Goal: Find specific page/section: Find specific page/section

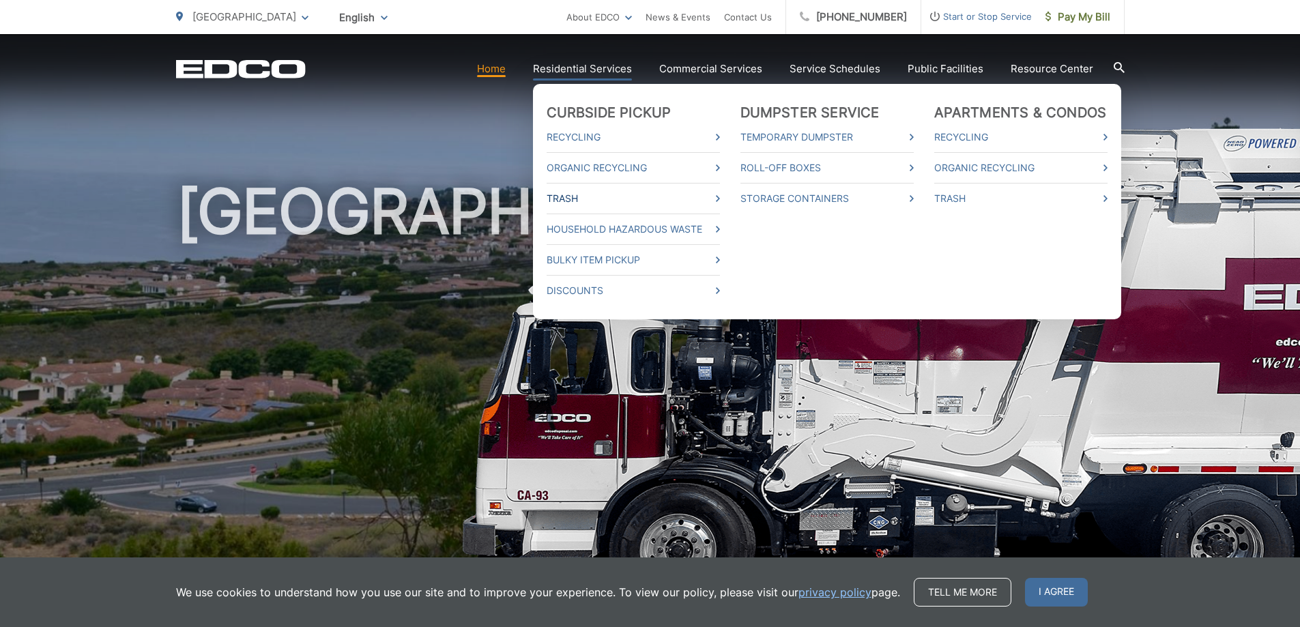
click at [578, 195] on link "Trash" at bounding box center [632, 198] width 173 height 16
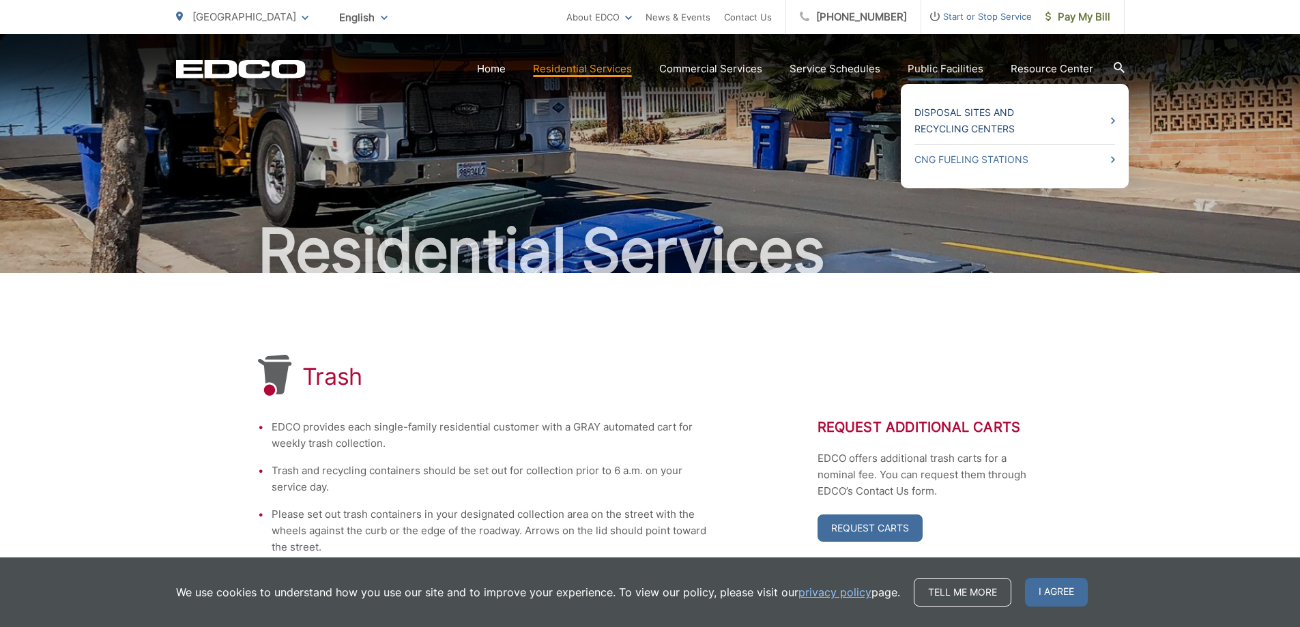
click at [975, 119] on link "Disposal Sites and Recycling Centers" at bounding box center [1014, 120] width 201 height 33
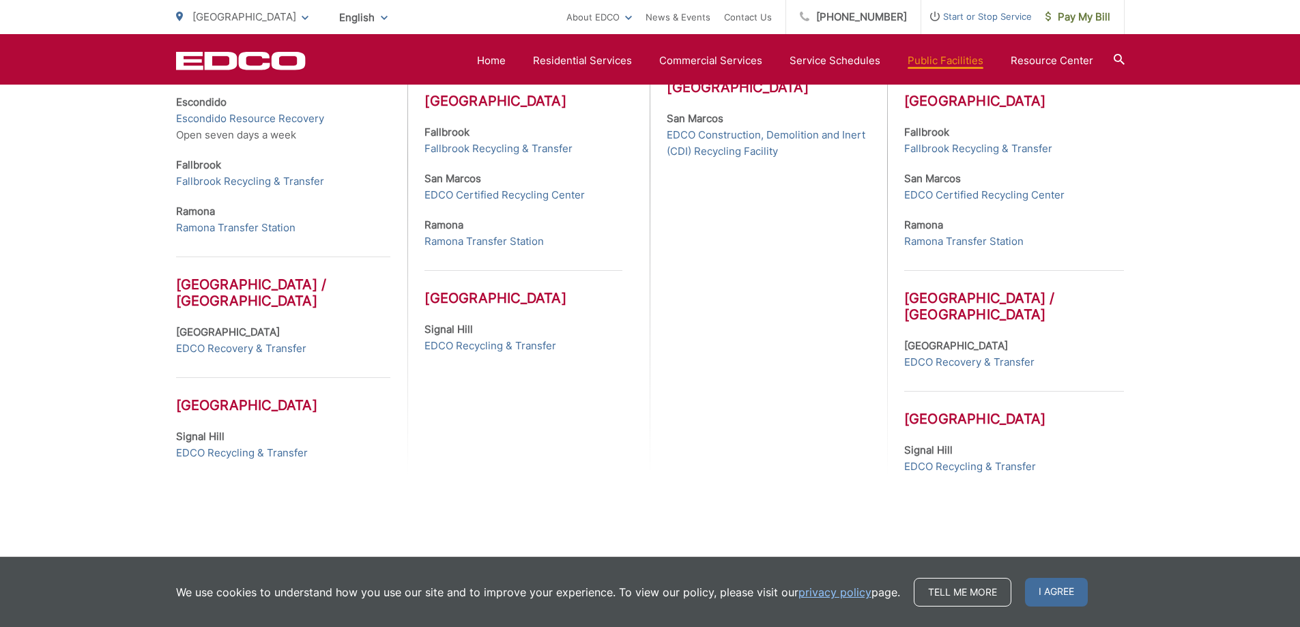
scroll to position [658, 0]
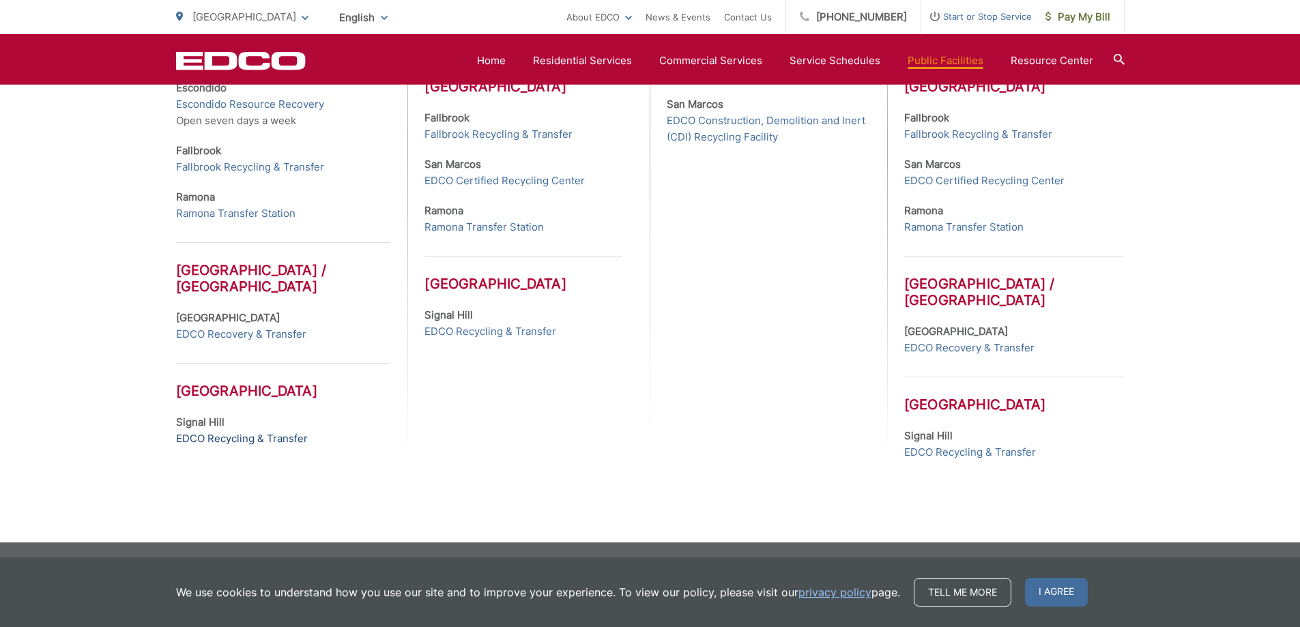
click at [275, 439] on link "EDCO Recycling & Transfer" at bounding box center [242, 438] width 132 height 16
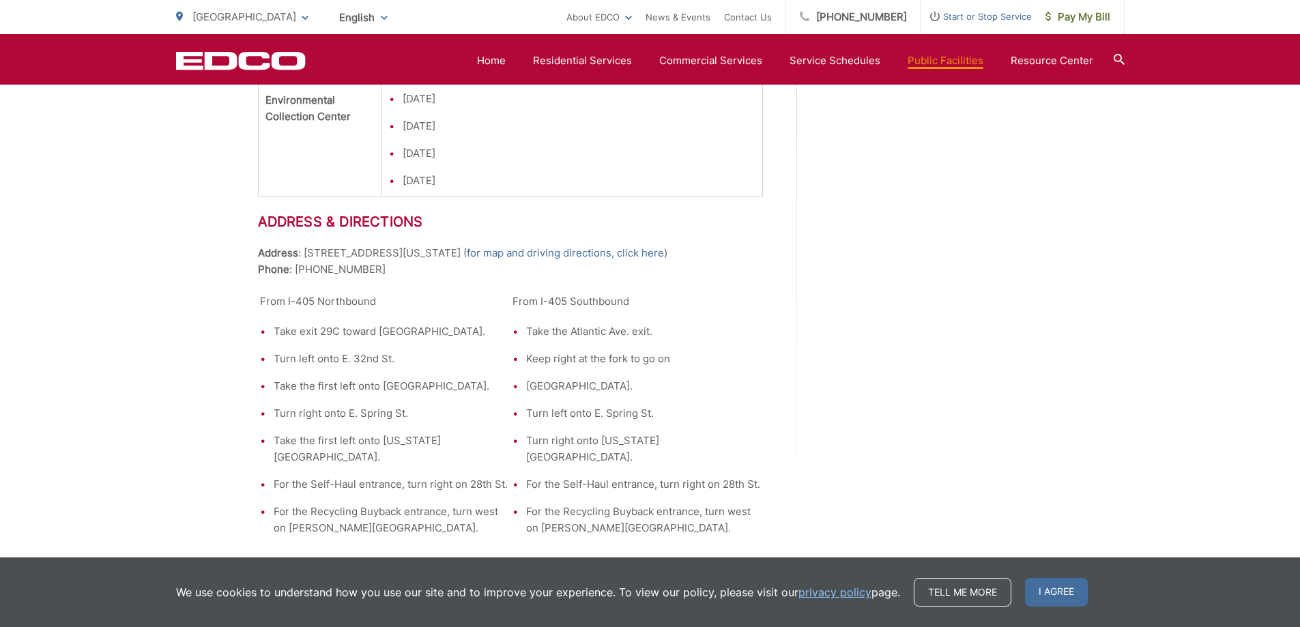
scroll to position [1910, 0]
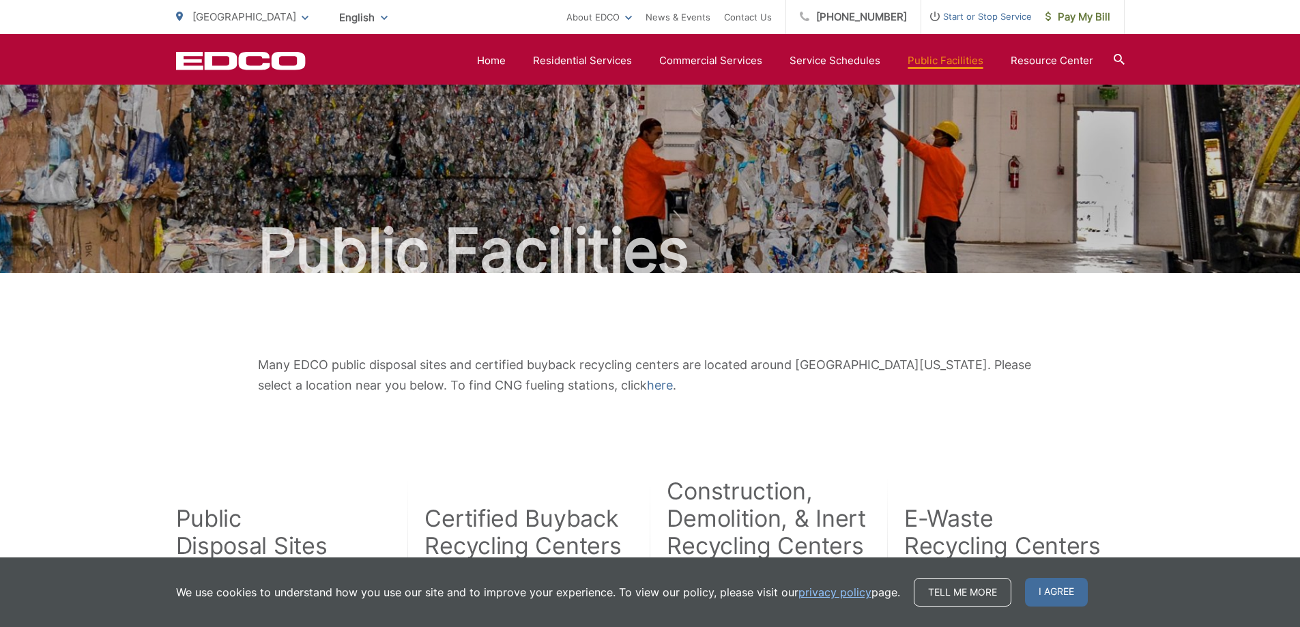
scroll to position [624, 0]
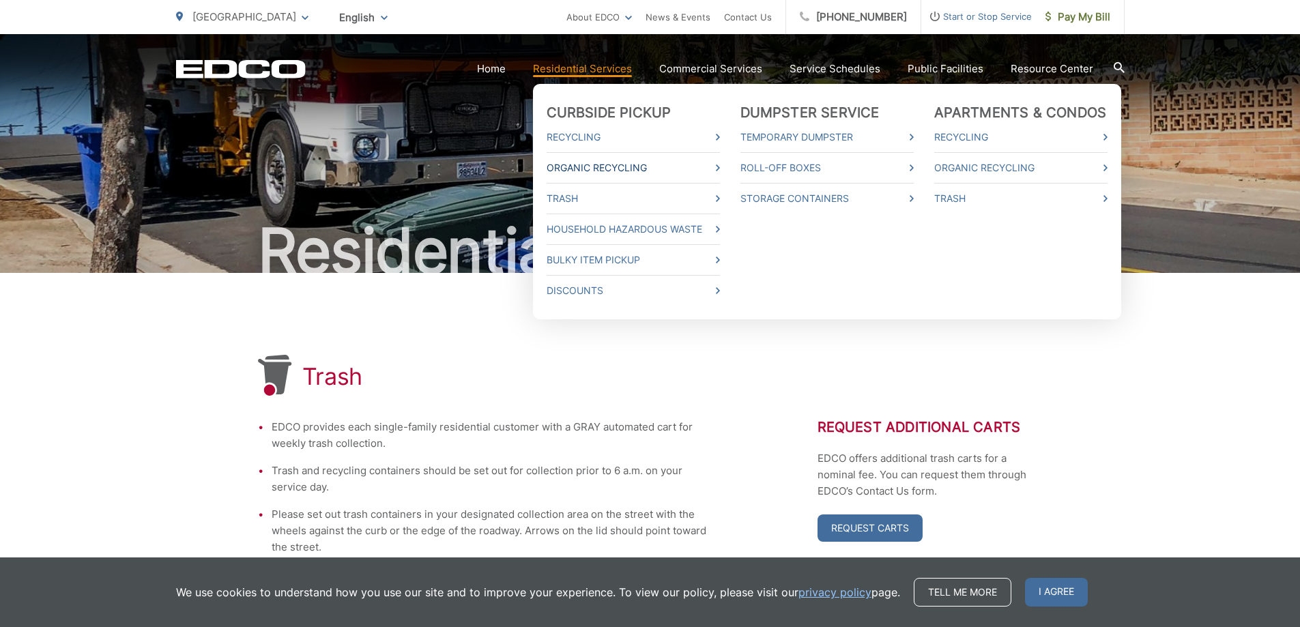
click at [585, 164] on link "Organic Recycling" at bounding box center [632, 168] width 173 height 16
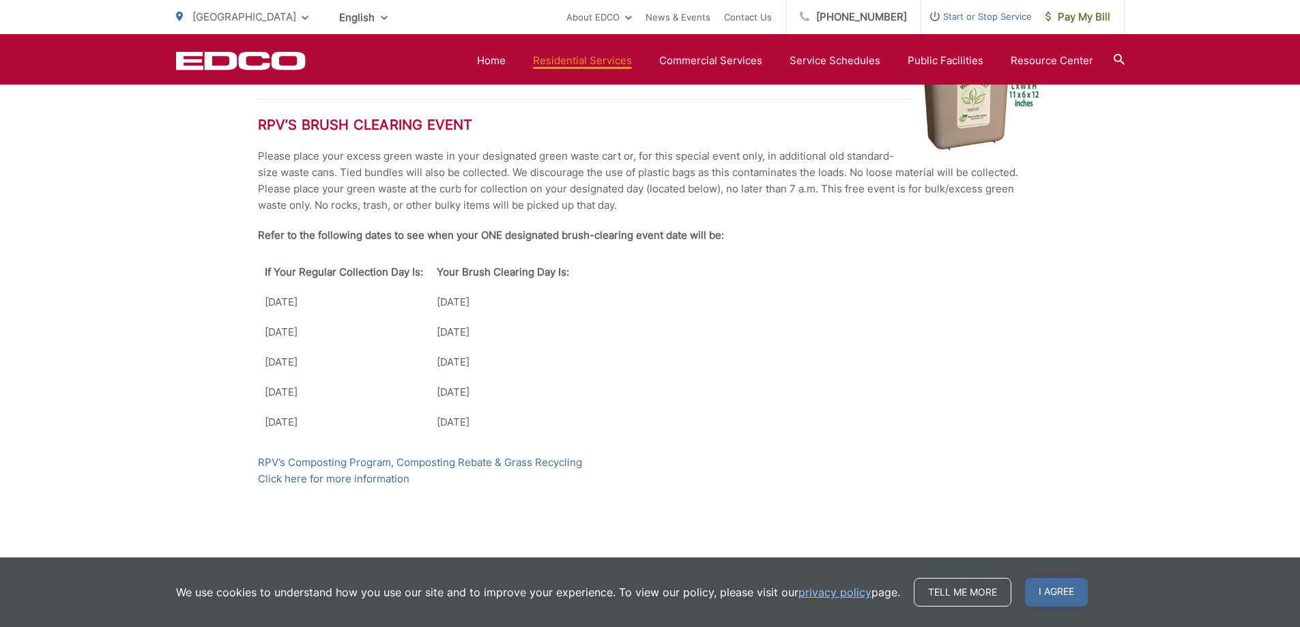
scroll to position [1976, 0]
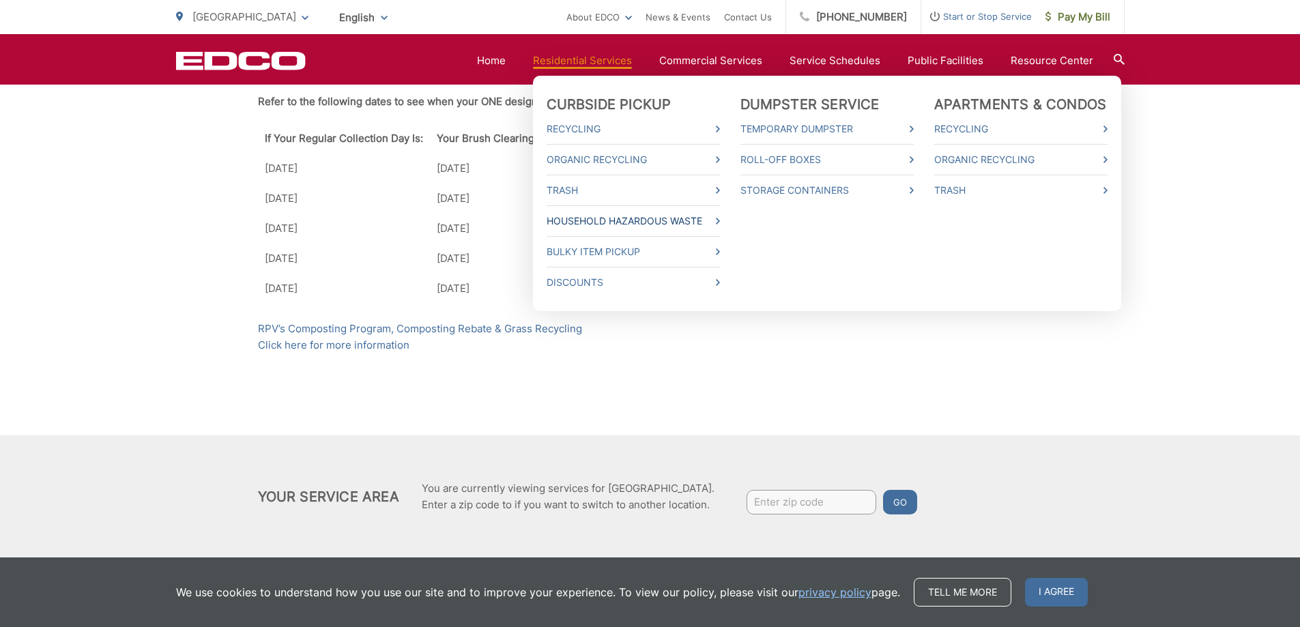
click at [627, 220] on link "Household Hazardous Waste" at bounding box center [632, 221] width 173 height 16
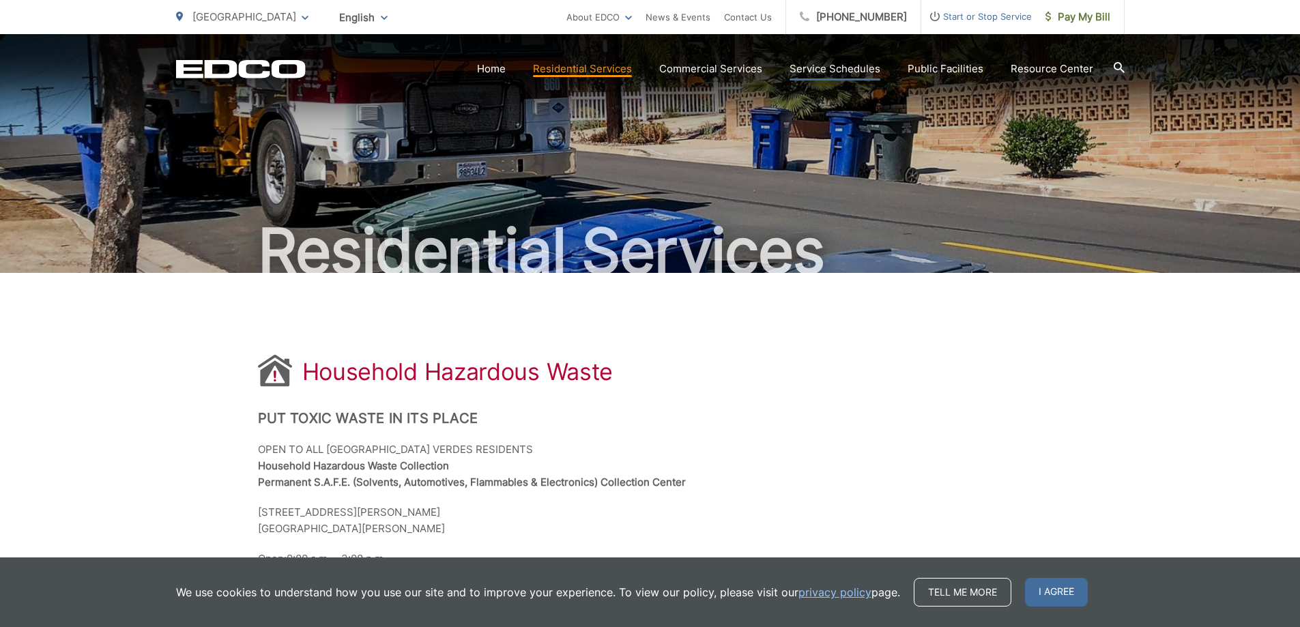
click at [839, 66] on link "Service Schedules" at bounding box center [834, 69] width 91 height 16
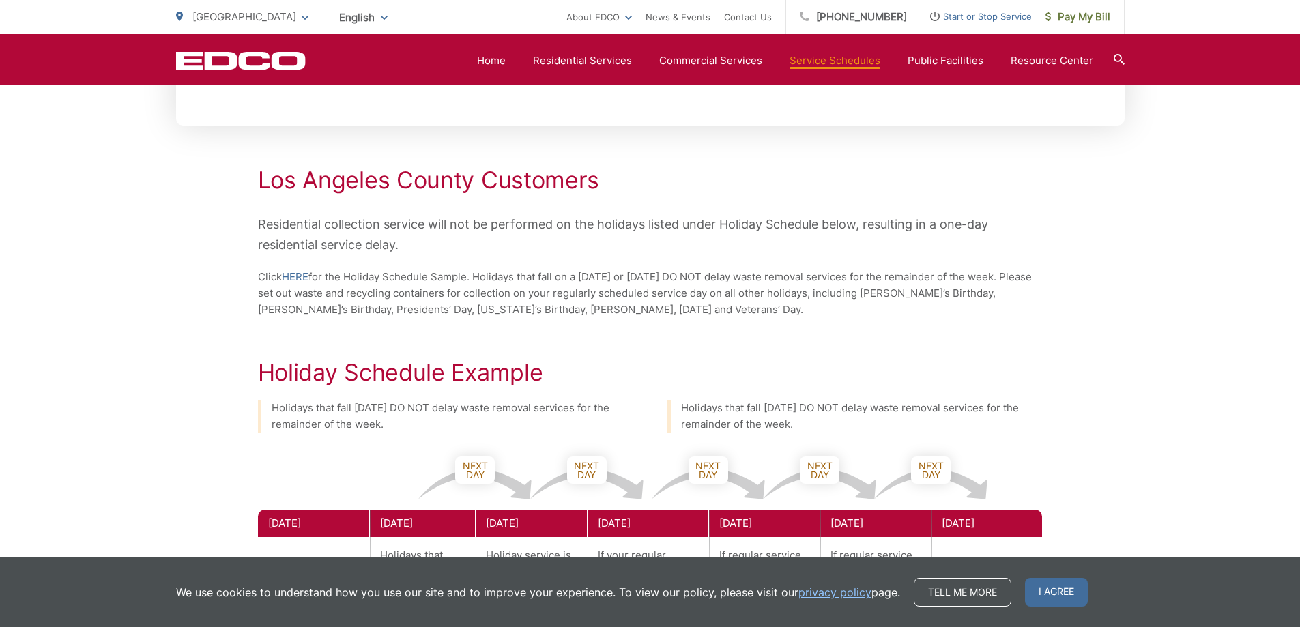
scroll to position [341, 0]
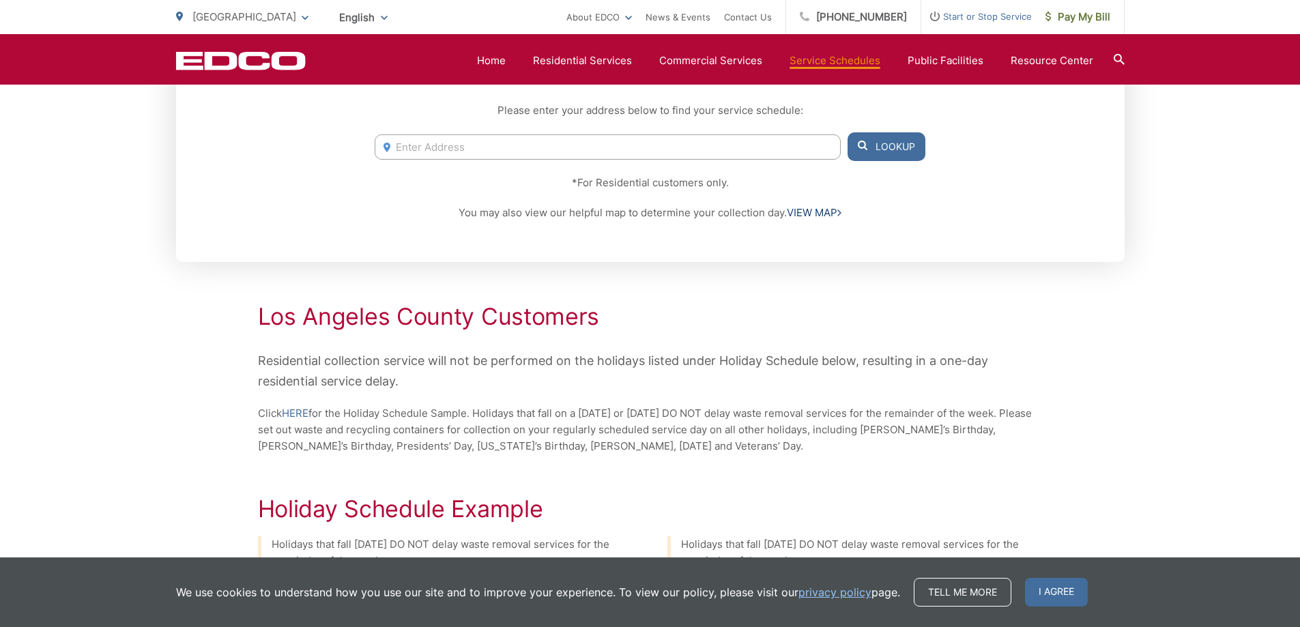
click at [806, 212] on link "VIEW MAP" at bounding box center [814, 213] width 55 height 16
